Goal: Task Accomplishment & Management: Use online tool/utility

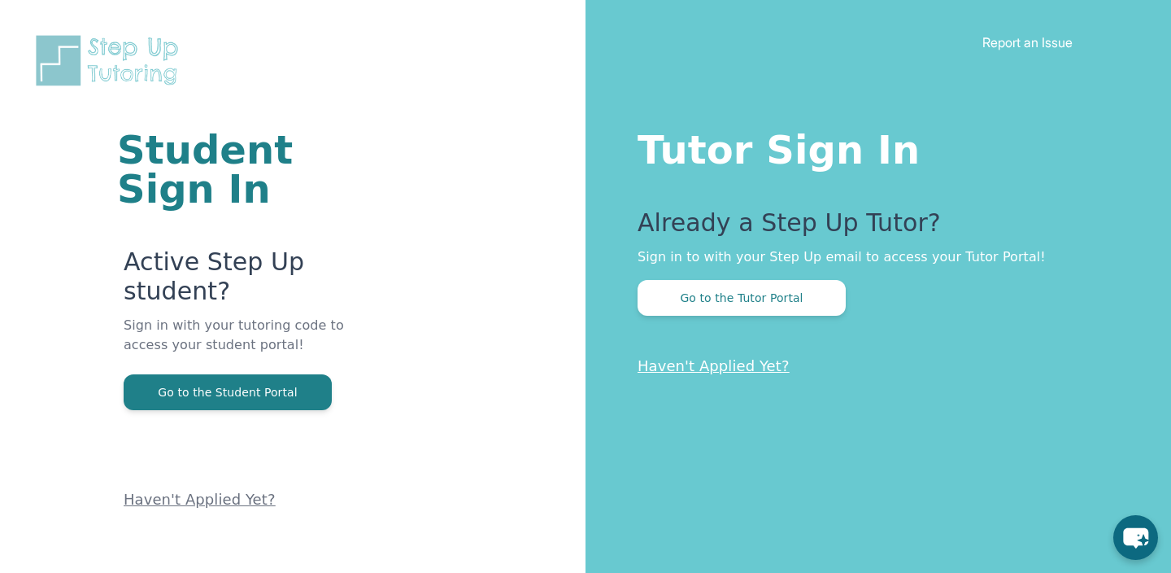
click at [764, 340] on div "Tutor Sign In Already a Step Up Tutor? Sign in to with your Step Up email to ac…" at bounding box center [879, 286] width 586 height 573
click at [766, 311] on button "Go to the Tutor Portal" at bounding box center [742, 298] width 208 height 36
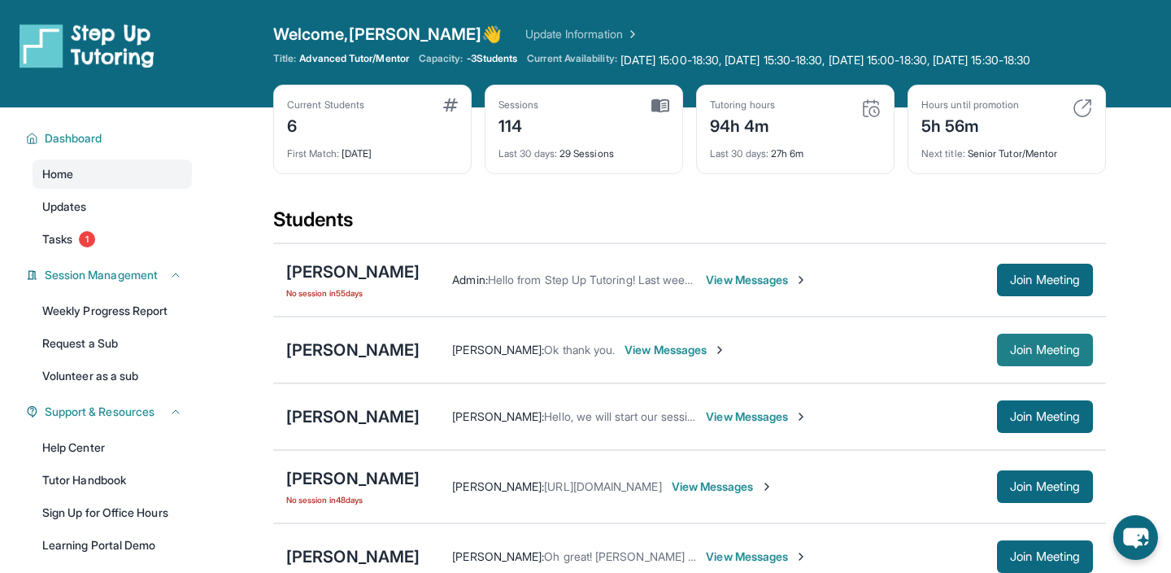
click at [1047, 366] on button "Join Meeting" at bounding box center [1045, 349] width 96 height 33
click at [398, 361] on div "[PERSON_NAME]" at bounding box center [352, 349] width 133 height 23
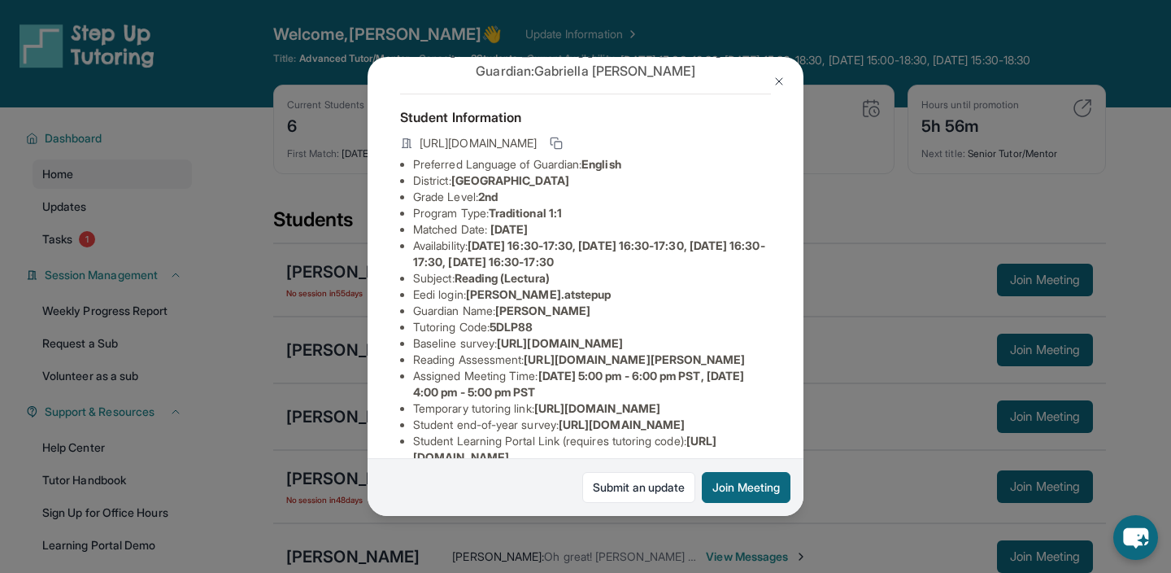
scroll to position [54, 0]
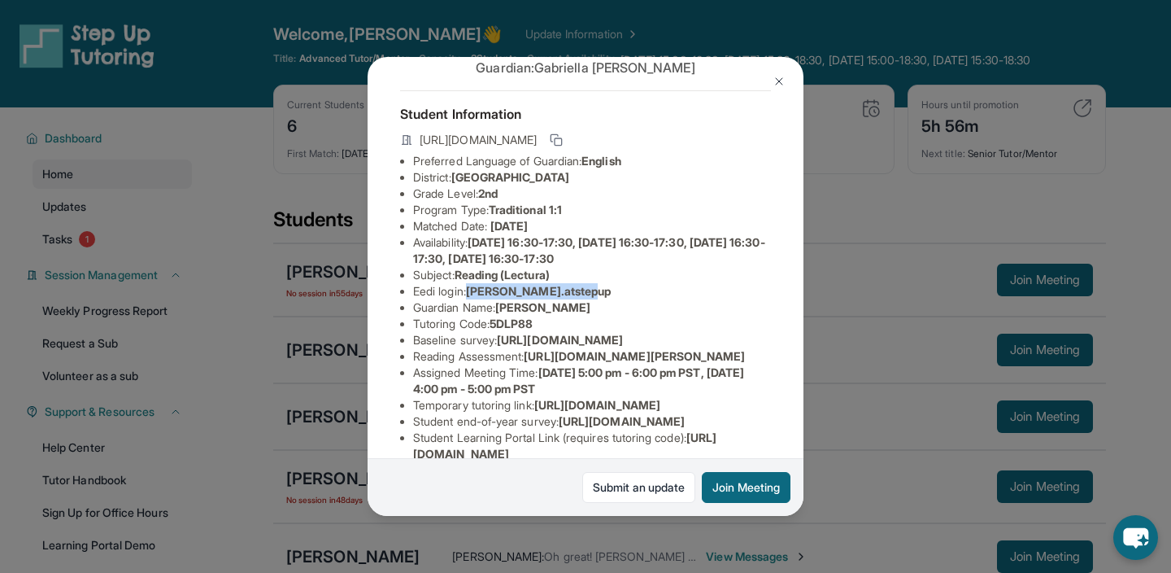
drag, startPoint x: 597, startPoint y: 294, endPoint x: 474, endPoint y: 294, distance: 122.8
click at [474, 294] on li "Eedi login : [PERSON_NAME].atstepup" at bounding box center [592, 291] width 358 height 16
copy span "[PERSON_NAME].atstepup"
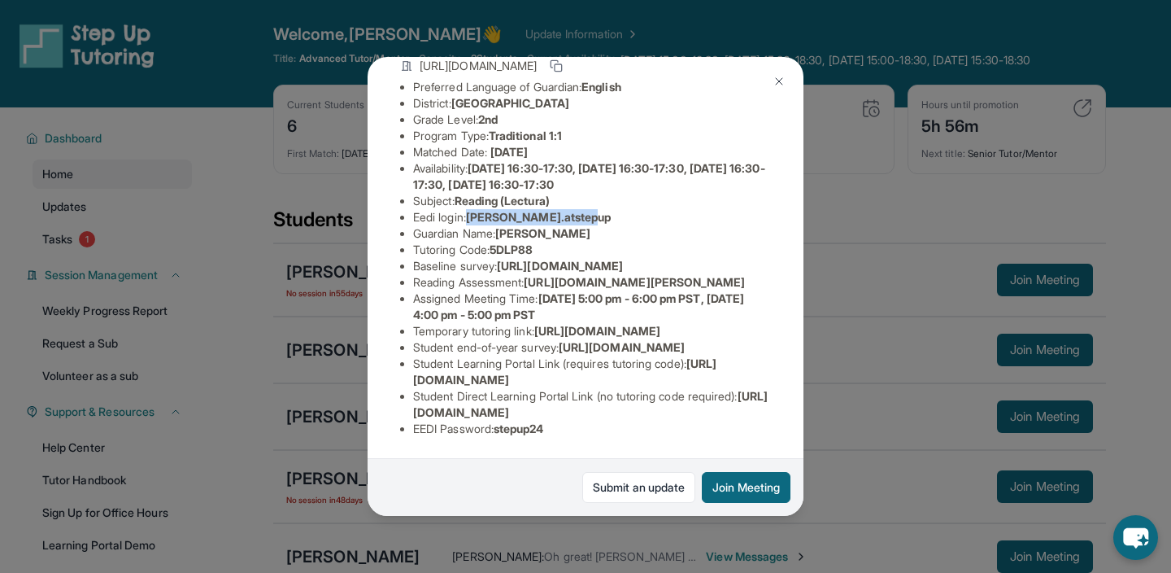
scroll to position [291, 355]
drag, startPoint x: 413, startPoint y: 299, endPoint x: 528, endPoint y: 350, distance: 125.3
click at [528, 350] on div "[PERSON_NAME] Guardian: [PERSON_NAME] Student Information [URL][DOMAIN_NAME] Pr…" at bounding box center [586, 286] width 436 height 458
copy span "[URL][DOMAIN_NAME]"
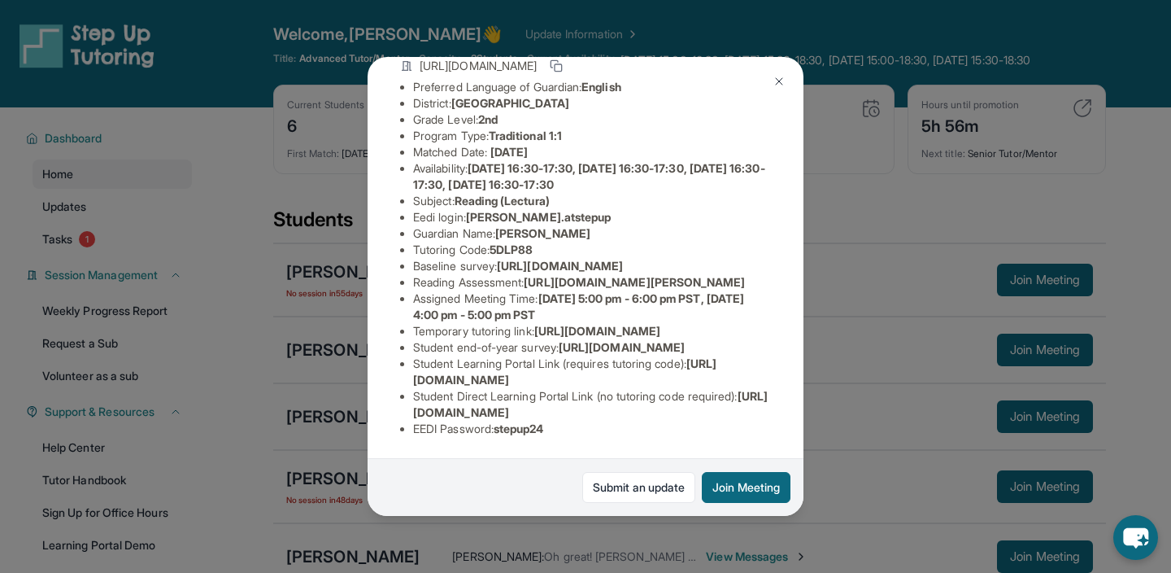
click at [557, 385] on span "[URL][DOMAIN_NAME]" at bounding box center [564, 371] width 303 height 30
click at [777, 76] on img at bounding box center [779, 81] width 13 height 13
